Goal: Check status

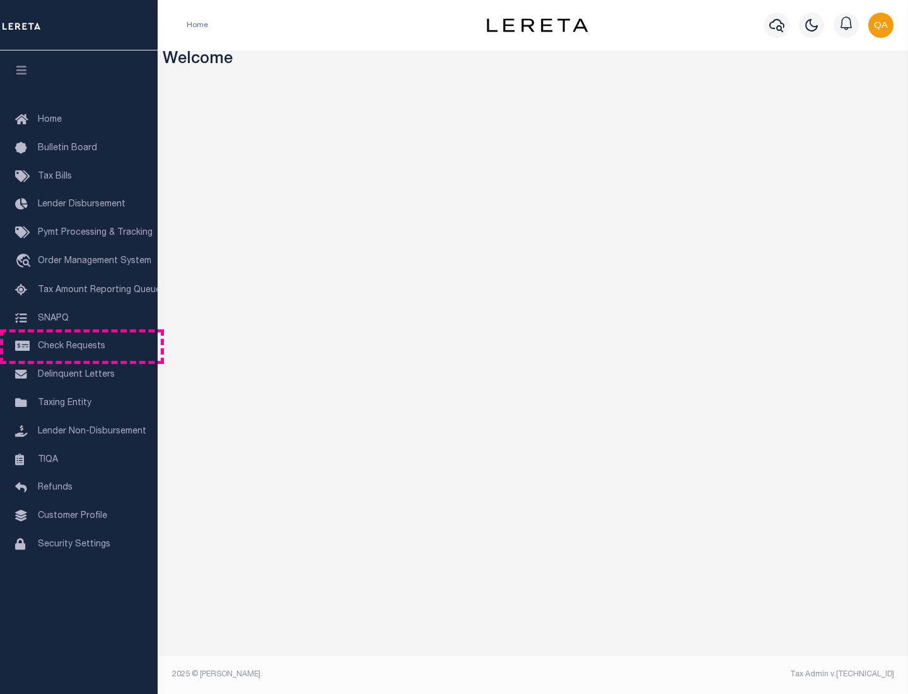
click at [79, 346] on span "Check Requests" at bounding box center [72, 346] width 68 height 9
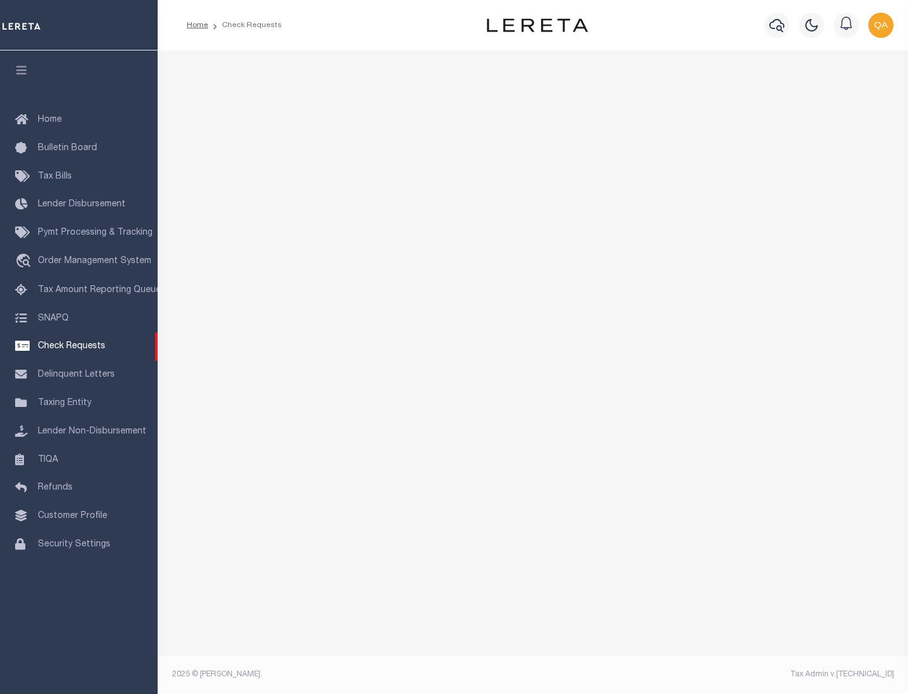
select select "50"
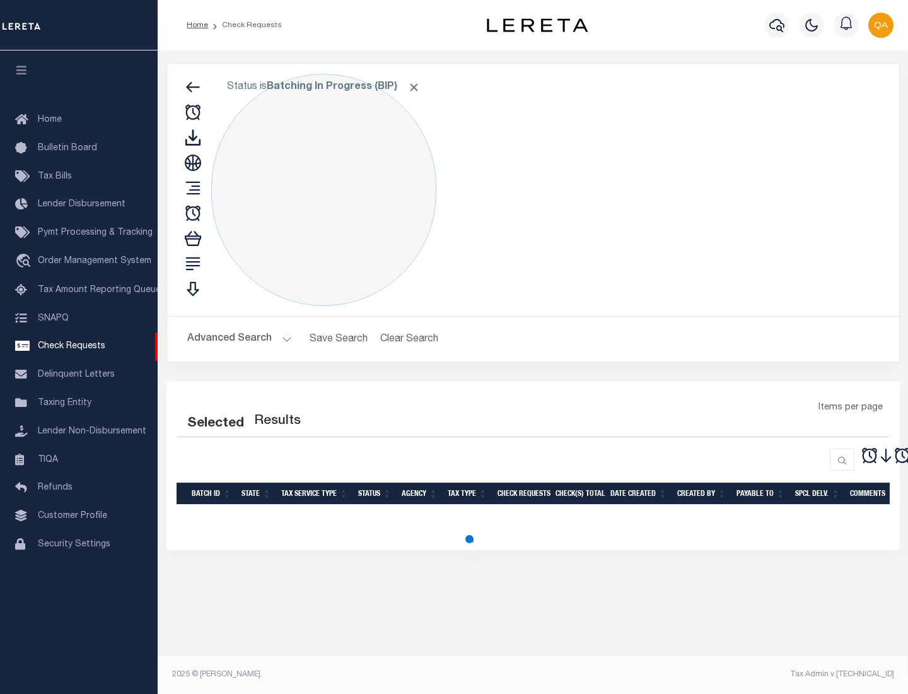
select select "50"
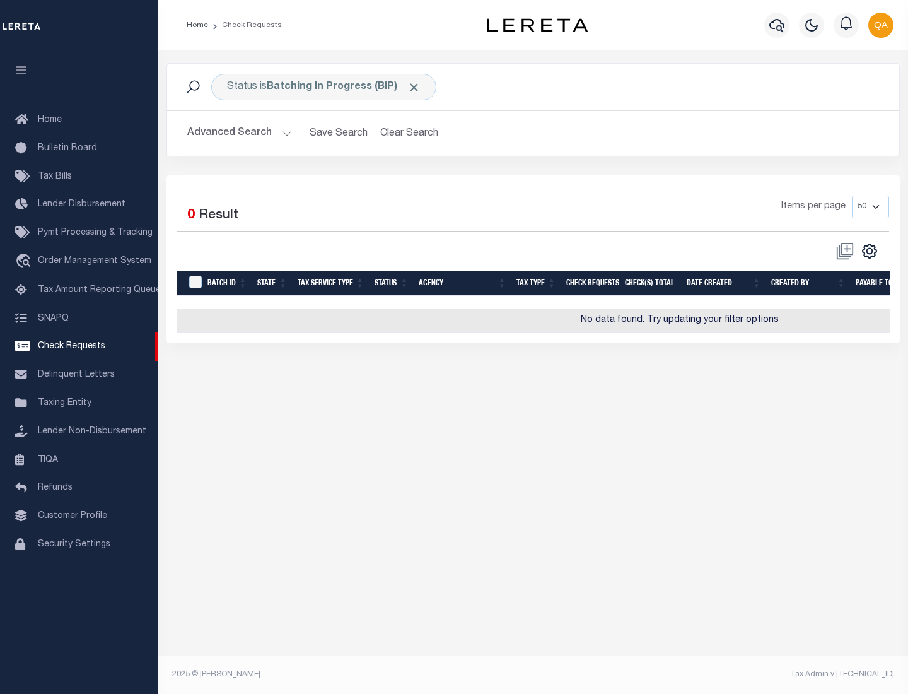
click at [414, 87] on span "Click to Remove" at bounding box center [414, 87] width 13 height 13
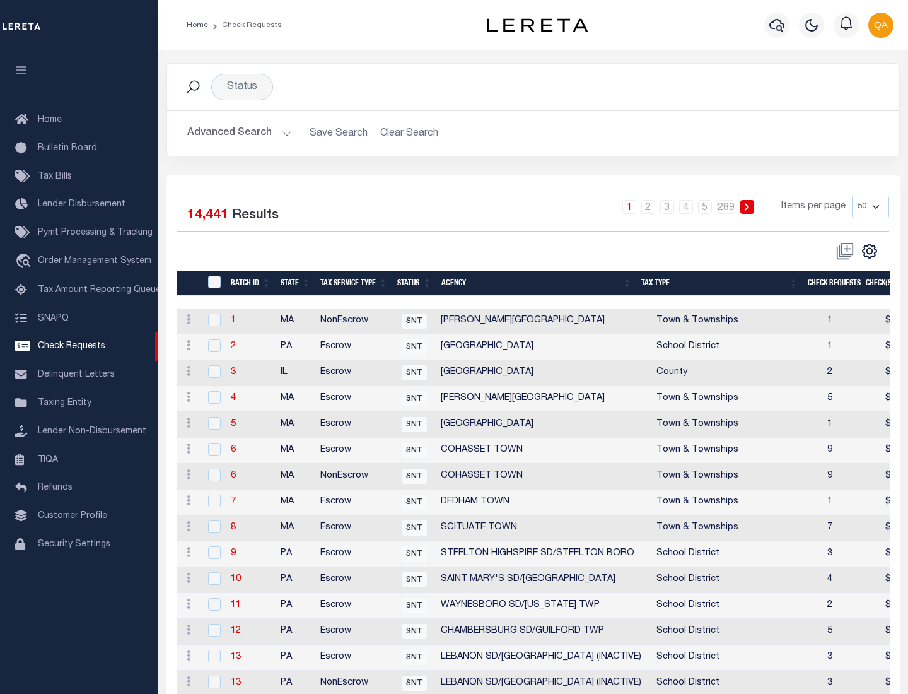
scroll to position [608, 0]
